Goal: Browse casually

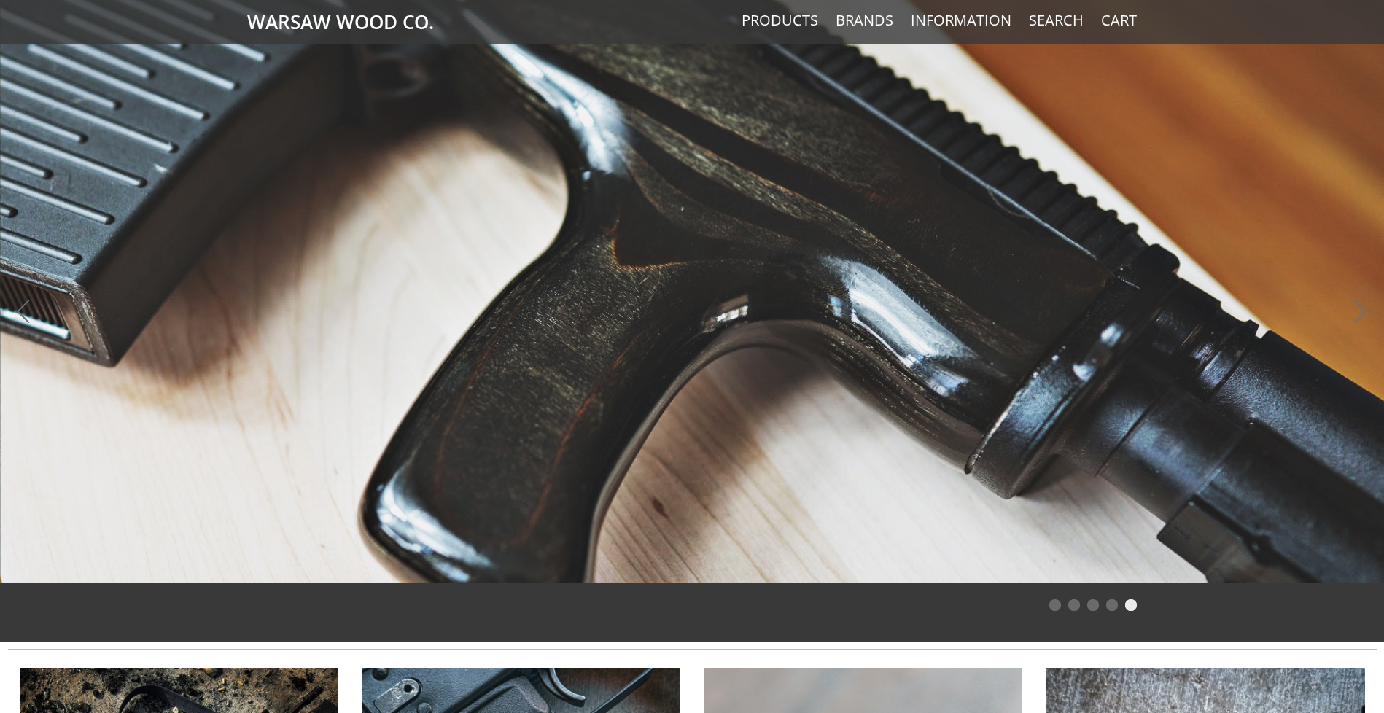
scroll to position [972, 0]
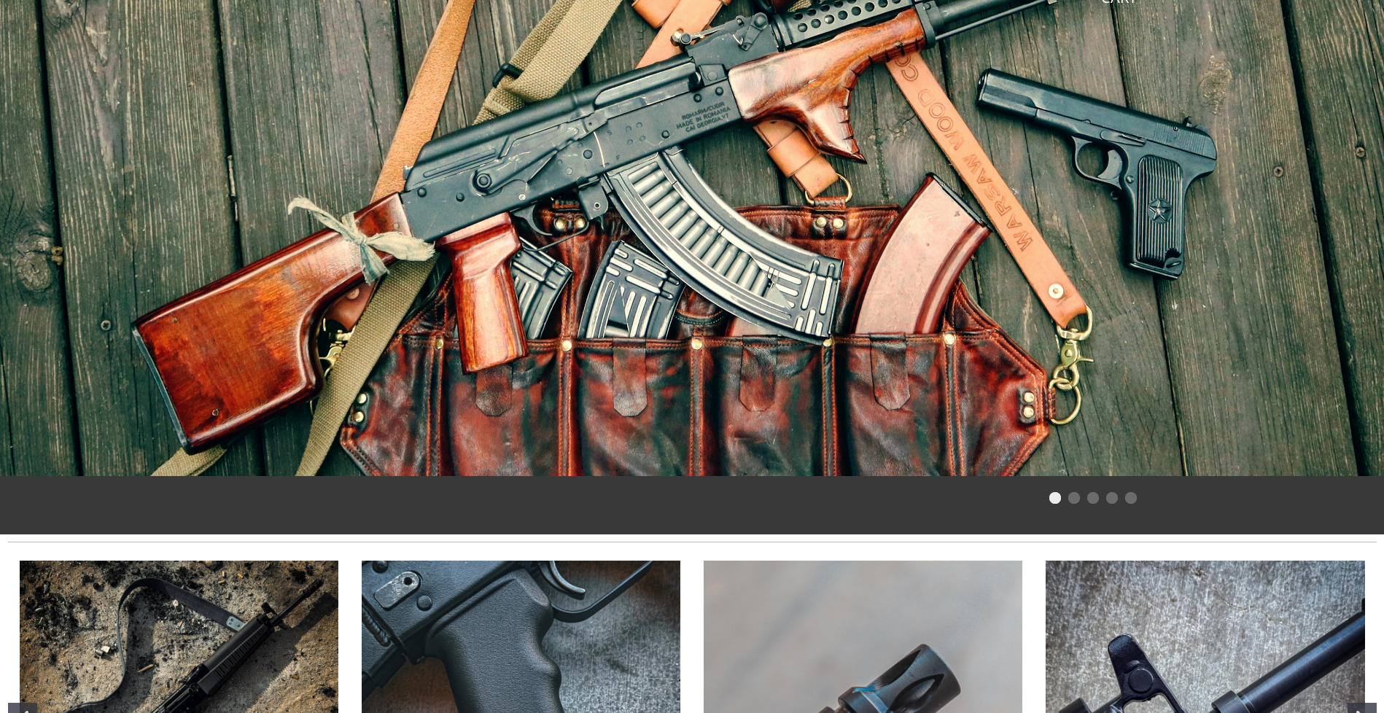
scroll to position [102, 0]
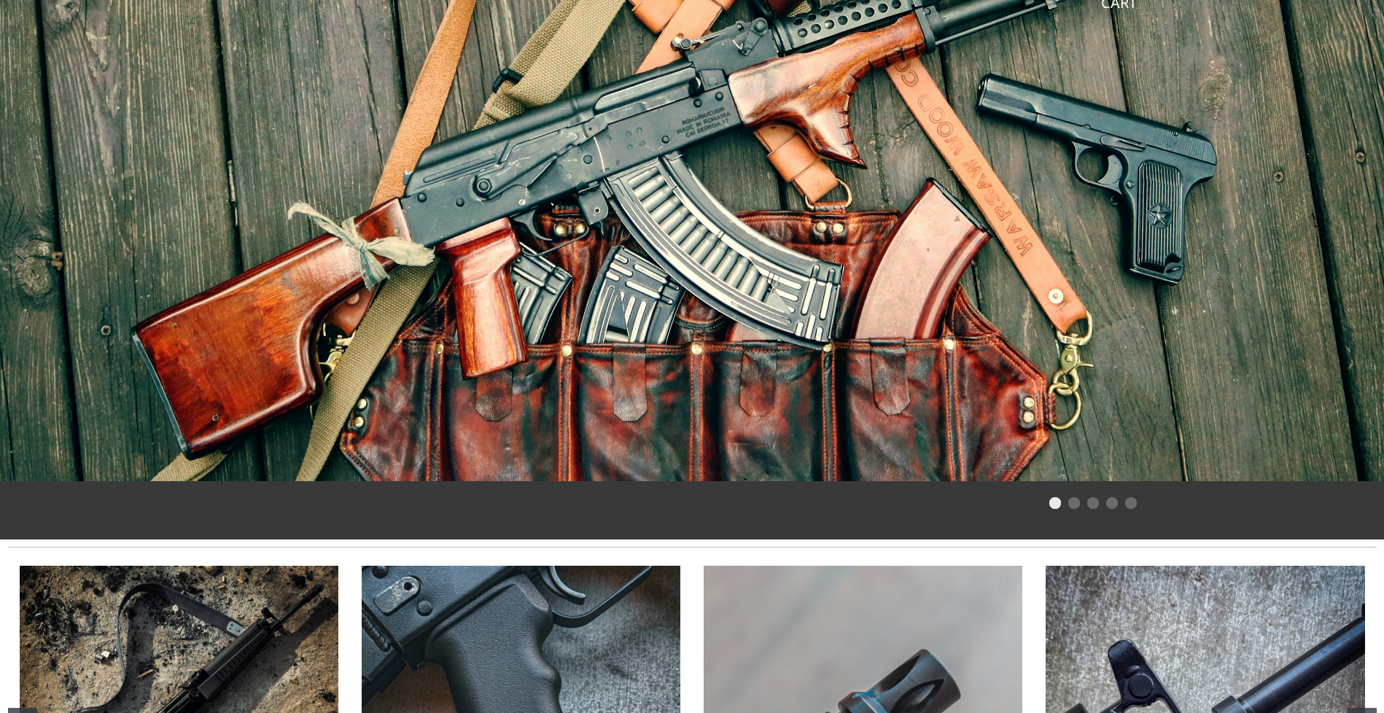
click at [1075, 505] on li "Page dot 2" at bounding box center [1075, 503] width 12 height 12
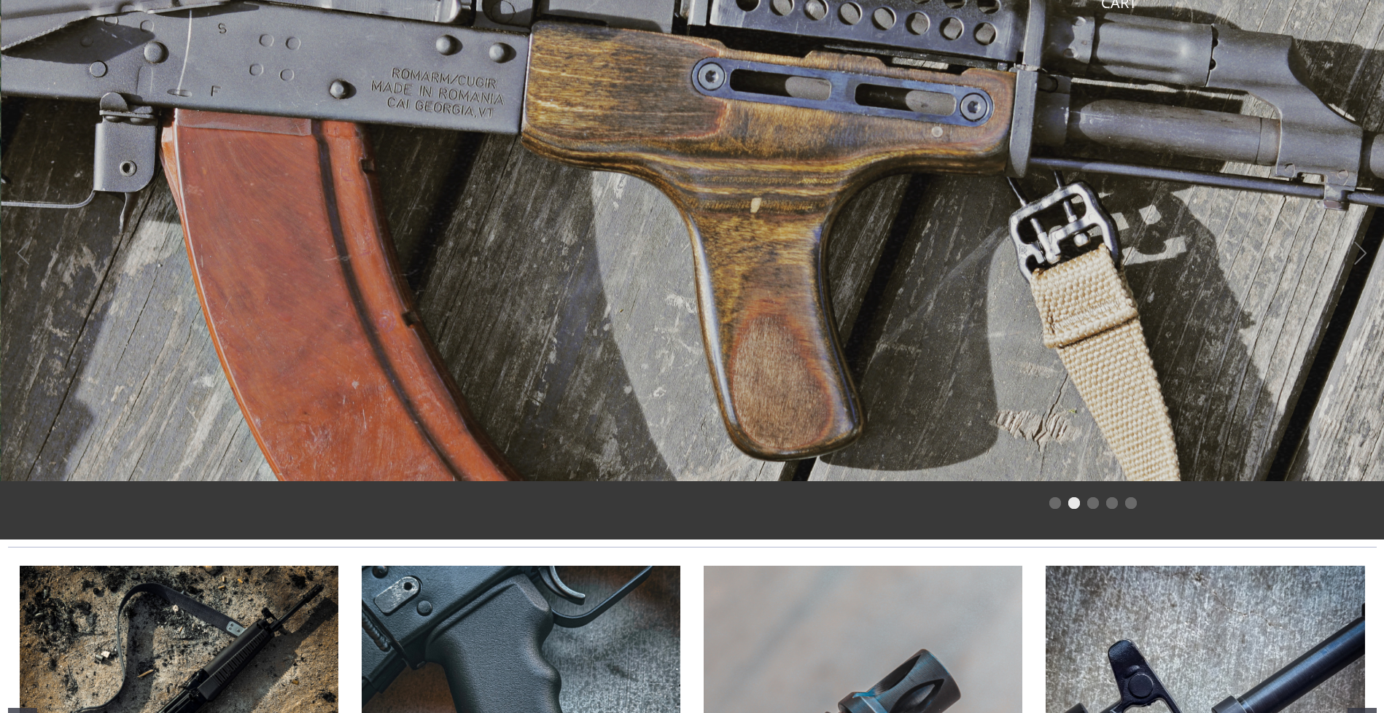
click at [1088, 503] on li "Page dot 3" at bounding box center [1094, 503] width 12 height 12
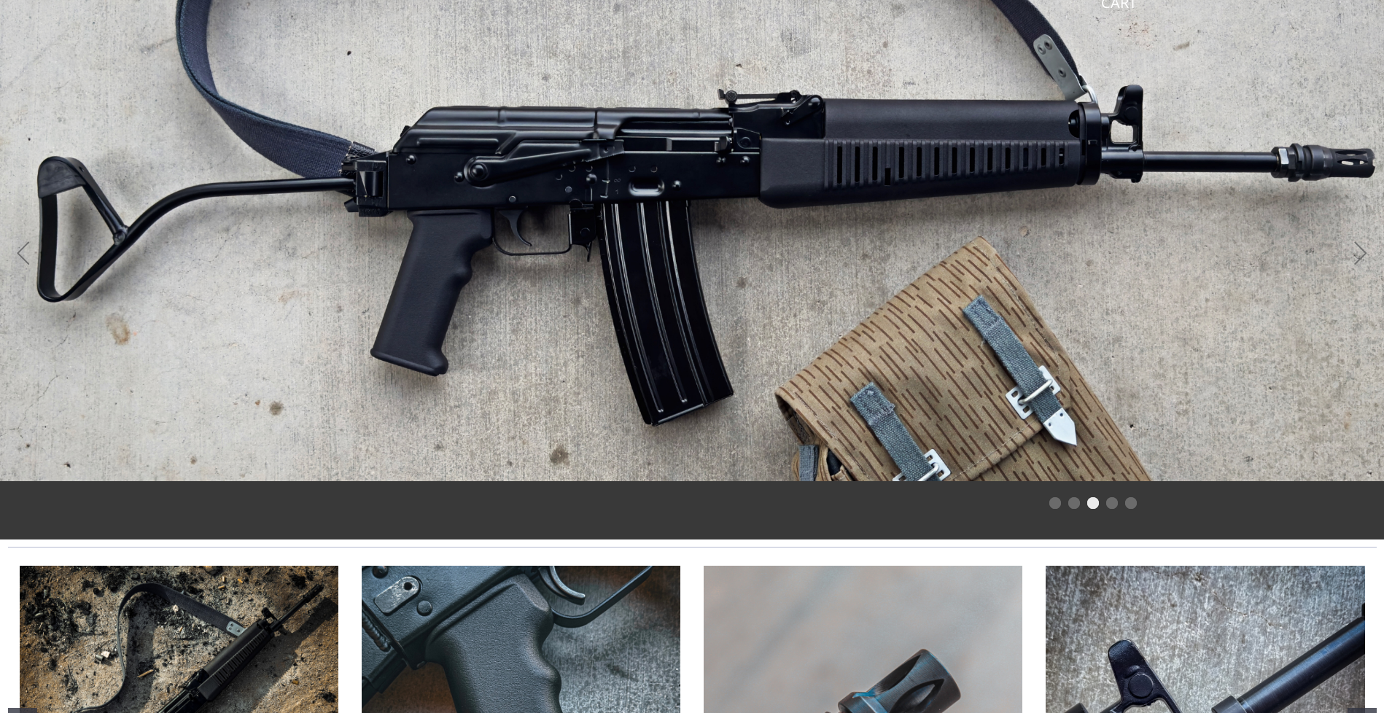
click at [1115, 503] on li "Page dot 4" at bounding box center [1113, 503] width 12 height 12
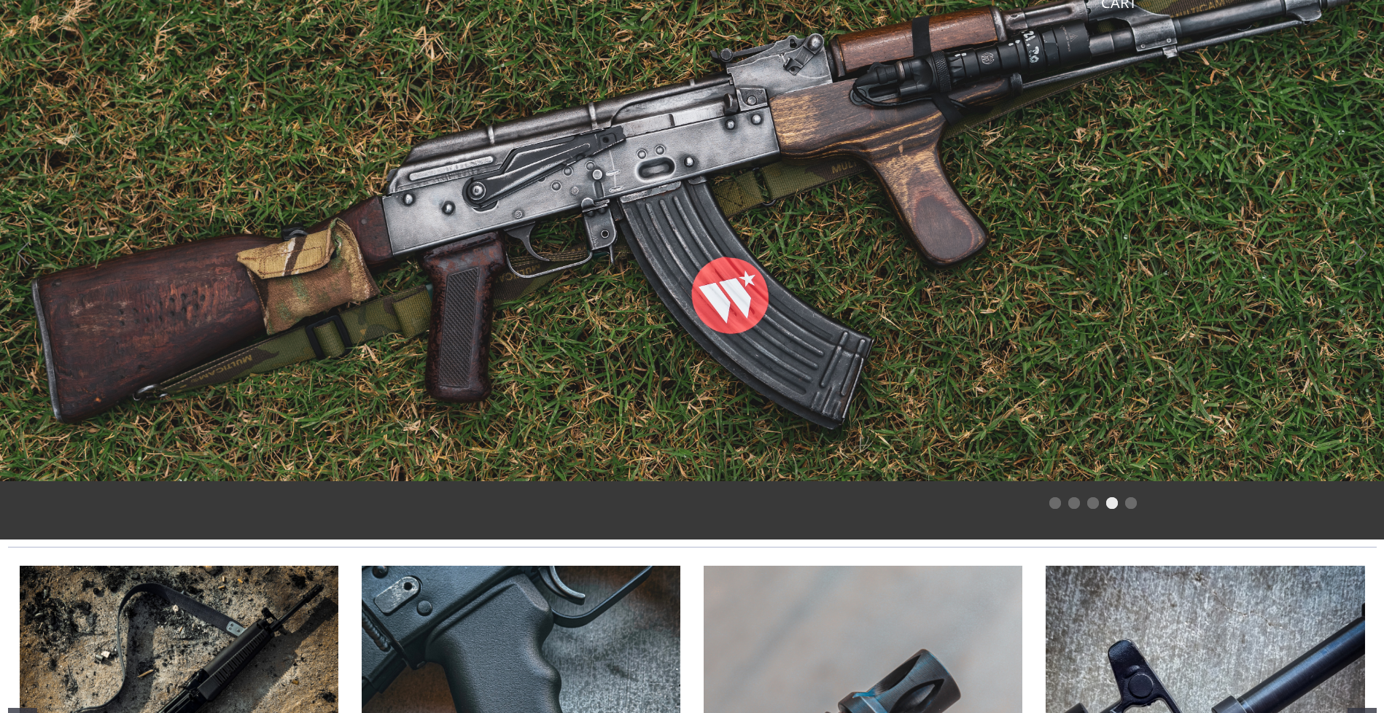
click at [1132, 501] on li "Page dot 5" at bounding box center [1131, 503] width 12 height 12
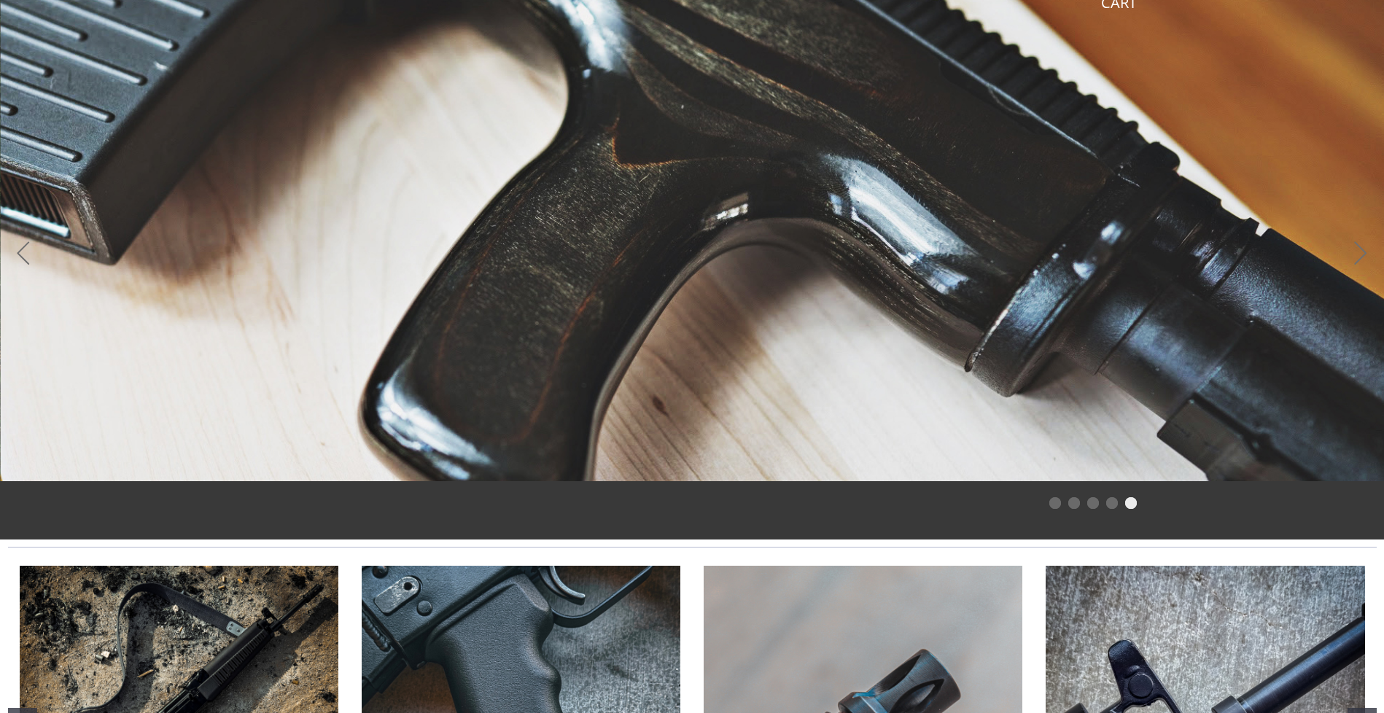
click at [1058, 501] on li "Page dot 1" at bounding box center [1056, 503] width 12 height 12
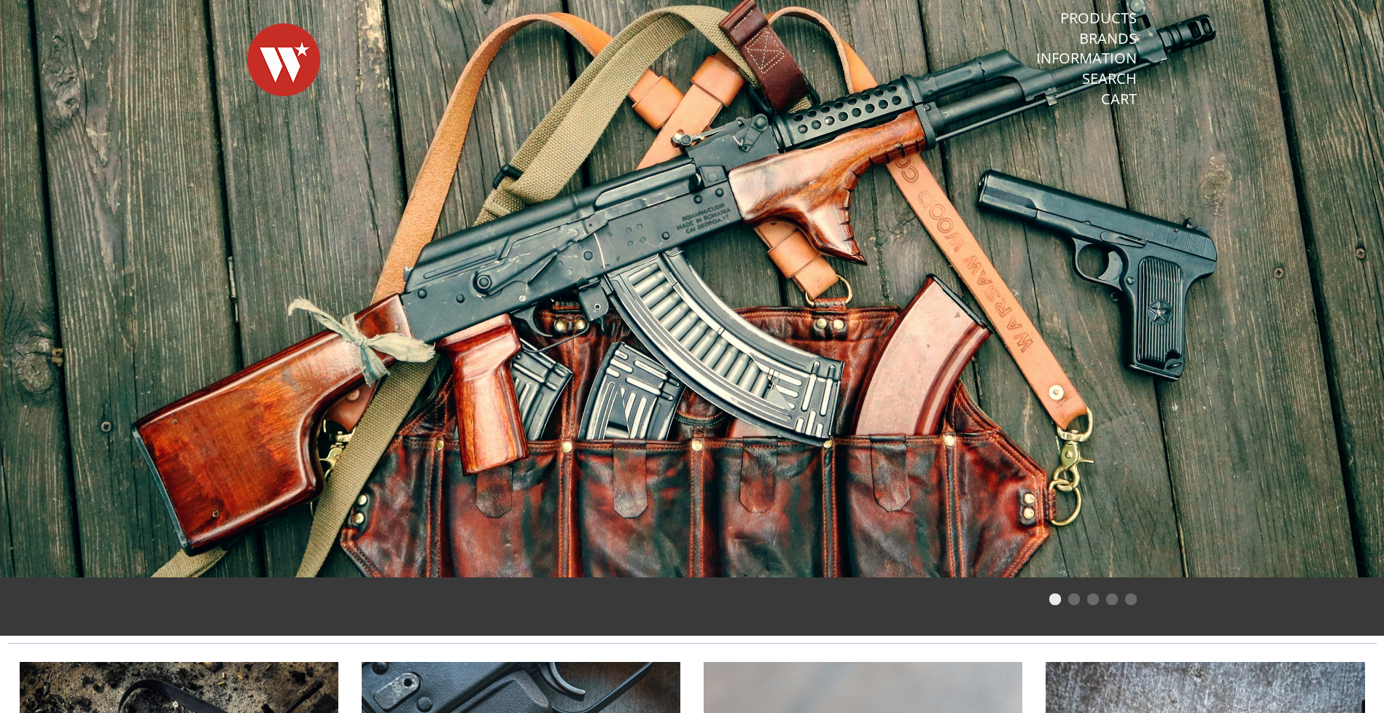
scroll to position [0, 0]
